Goal: Register for event/course

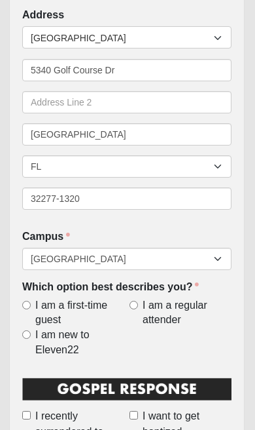
scroll to position [354, 1]
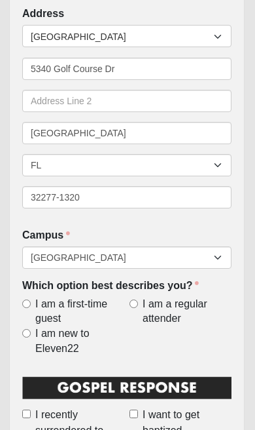
click at [141, 297] on label "I am a regular attender" at bounding box center [181, 312] width 102 height 30
click at [138, 299] on input "I am a regular attender" at bounding box center [134, 303] width 9 height 9
radio input "true"
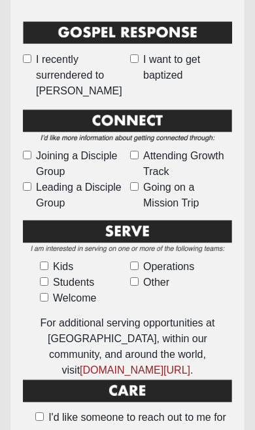
scroll to position [710, 1]
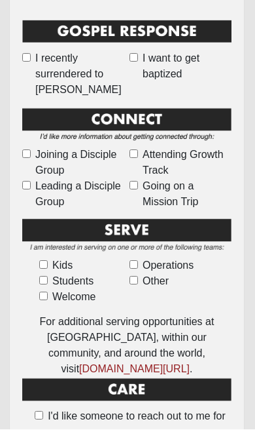
click at [138, 276] on input "Other" at bounding box center [134, 280] width 9 height 9
checkbox input "true"
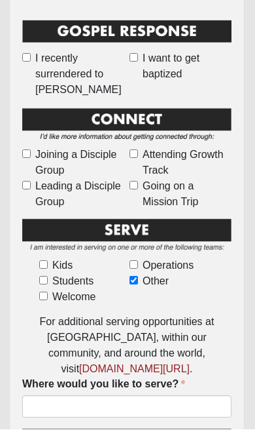
scroll to position [711, 1]
click at [144, 274] on span "Other" at bounding box center [156, 281] width 26 height 16
click at [138, 276] on input "Other" at bounding box center [134, 280] width 9 height 9
checkbox input "false"
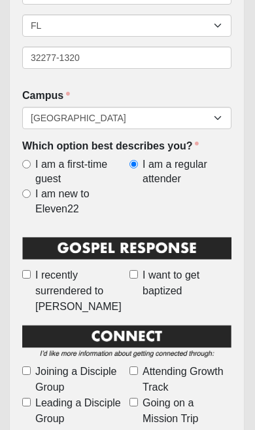
scroll to position [0, 1]
